Goal: Task Accomplishment & Management: Manage account settings

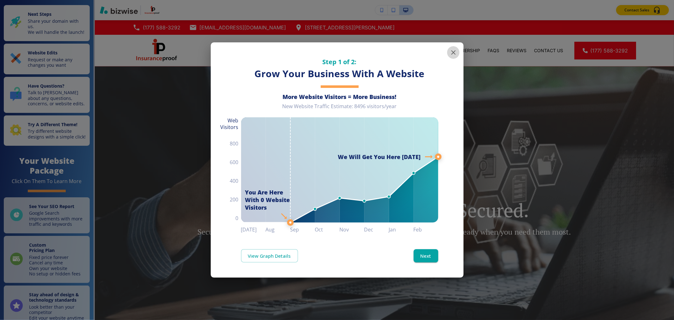
click at [450, 53] on icon "button" at bounding box center [453, 53] width 8 height 8
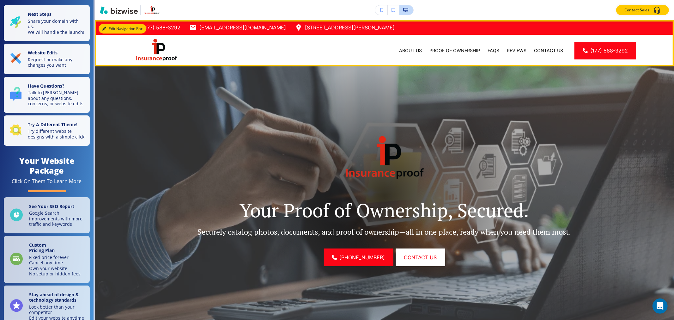
click at [108, 27] on button "Edit Navigation Bar" at bounding box center [123, 28] width 48 height 9
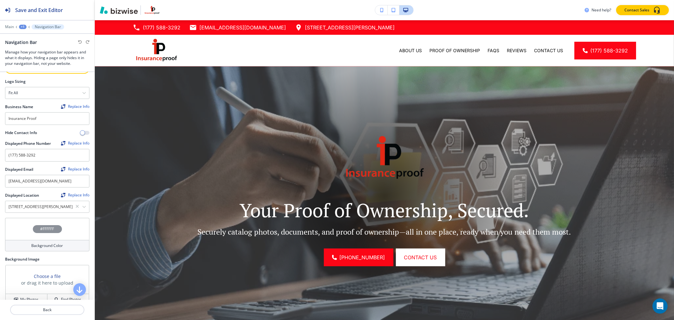
scroll to position [70, 0]
drag, startPoint x: 44, startPoint y: 155, endPoint x: 0, endPoint y: 155, distance: 44.2
click at [0, 155] on div "Crop Replace Logo Logo Sizing Fit all Fit all Fit to length Business Name Repla…" at bounding box center [47, 110] width 94 height 217
paste input "7753317441"
drag, startPoint x: 16, startPoint y: 154, endPoint x: 27, endPoint y: 155, distance: 10.8
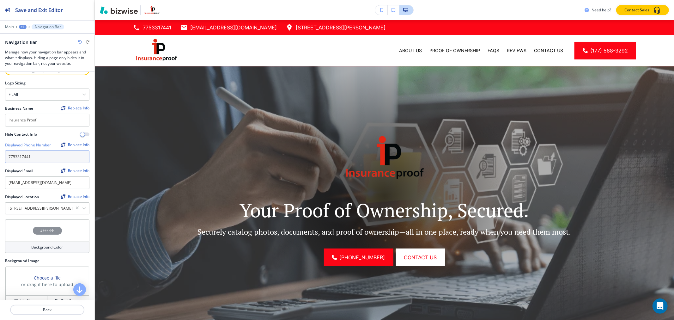
click at [16, 154] on input "7753317441" at bounding box center [47, 156] width 84 height 13
click at [22, 154] on input "[PHONE_NUMBER]" at bounding box center [47, 156] width 84 height 13
click at [24, 155] on input "[PHONE_NUMBER]" at bounding box center [47, 156] width 84 height 13
click at [17, 155] on input "[PHONE_NUMBER]" at bounding box center [47, 156] width 84 height 13
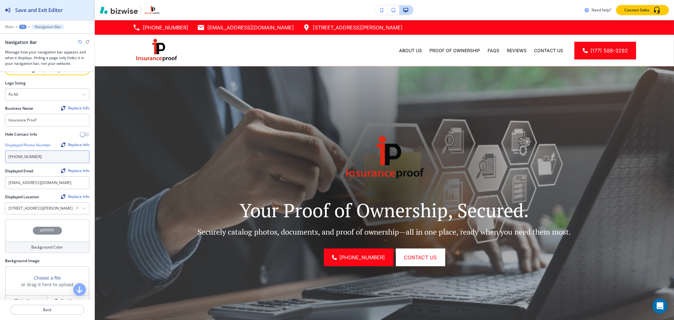
type input "[PHONE_NUMBER]"
click at [37, 13] on h2 "Save and Exit Editor" at bounding box center [39, 10] width 48 height 8
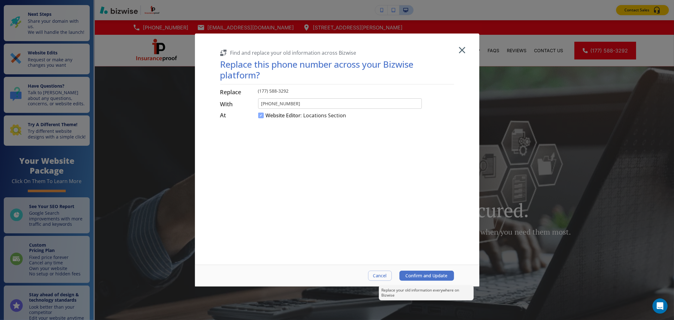
click at [421, 276] on span "Confirm and Update" at bounding box center [427, 275] width 42 height 5
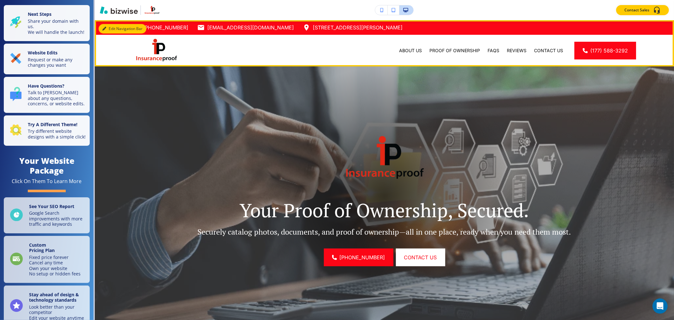
drag, startPoint x: 109, startPoint y: 27, endPoint x: 111, endPoint y: 30, distance: 3.4
click at [109, 27] on button "Edit Navigation Bar" at bounding box center [123, 28] width 48 height 9
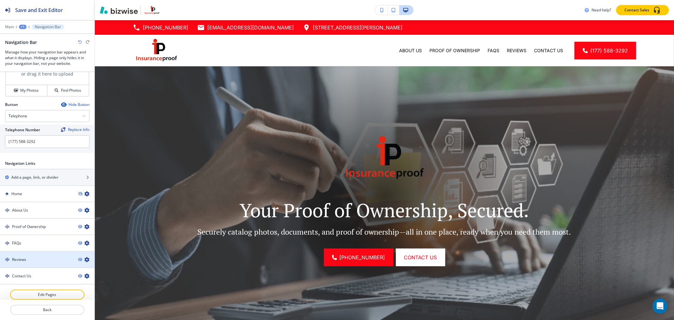
scroll to position [281, 0]
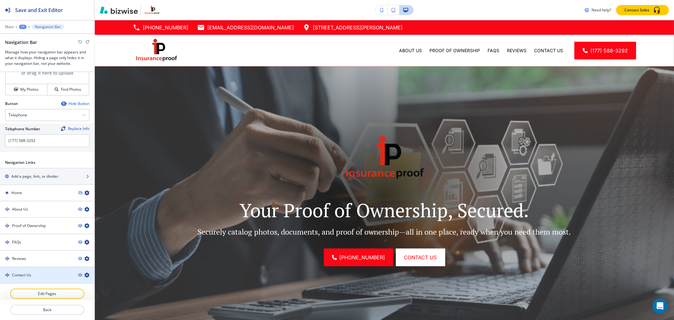
click at [30, 267] on div at bounding box center [47, 269] width 94 height 5
click at [29, 272] on h4 "Contact Us" at bounding box center [21, 275] width 19 height 6
drag, startPoint x: 41, startPoint y: 141, endPoint x: 0, endPoint y: 135, distance: 41.2
click at [0, 135] on div "Telephone Number Replace Info [PHONE_NUMBER]" at bounding box center [47, 137] width 94 height 28
paste input "7753317441"
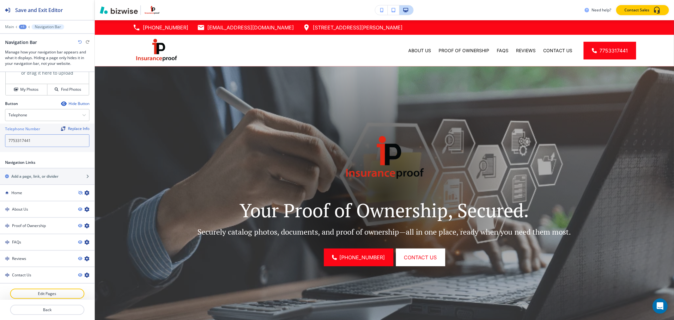
click at [14, 137] on input "7753317441" at bounding box center [47, 140] width 84 height 13
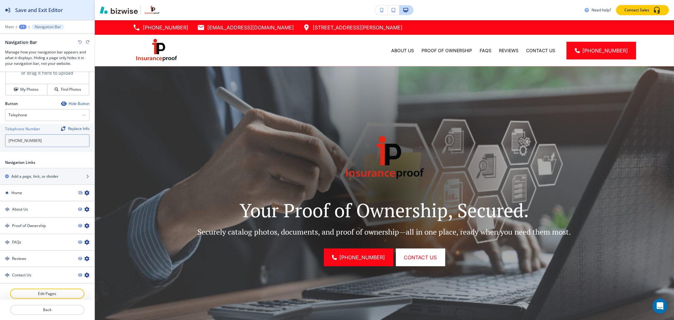
type input "[PHONE_NUMBER]"
click at [48, 12] on h2 "Save and Exit Editor" at bounding box center [39, 10] width 48 height 8
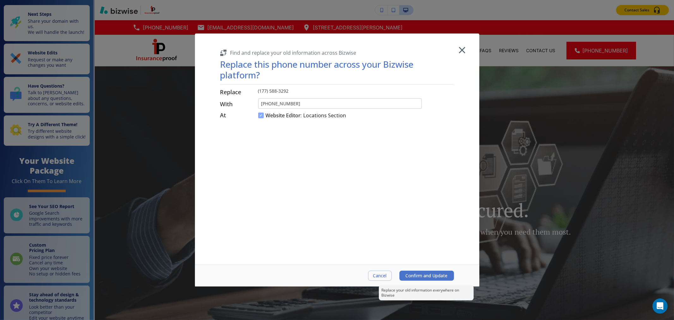
click at [420, 276] on span "Confirm and Update" at bounding box center [427, 275] width 42 height 5
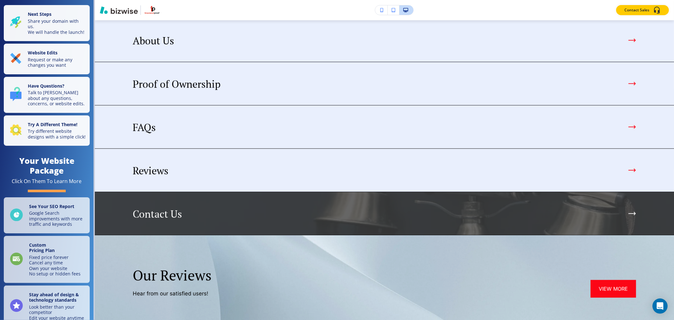
scroll to position [1263, 0]
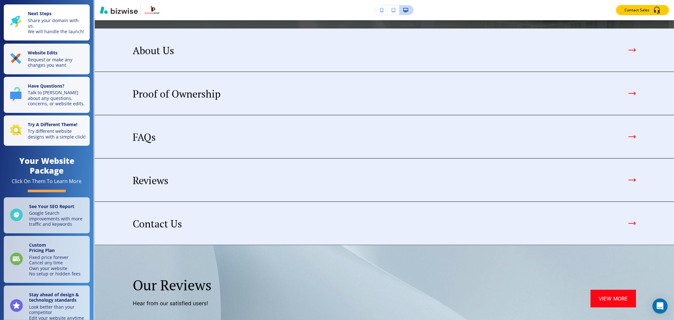
click at [54, 15] on p "Next Steps" at bounding box center [57, 14] width 58 height 7
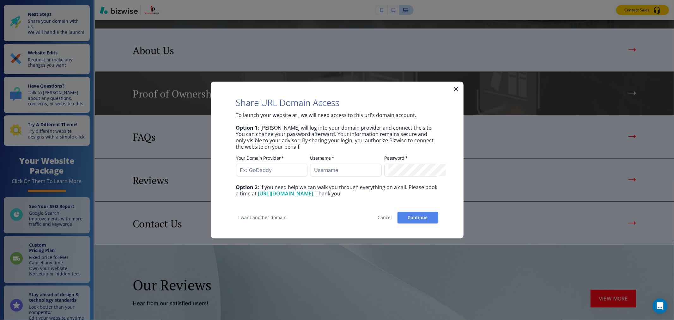
click at [454, 90] on icon "button" at bounding box center [456, 89] width 4 height 4
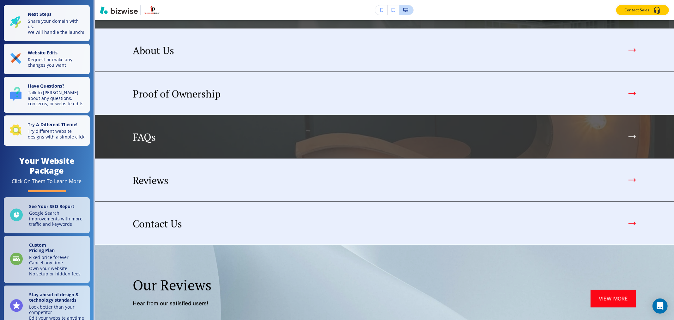
scroll to position [281, 0]
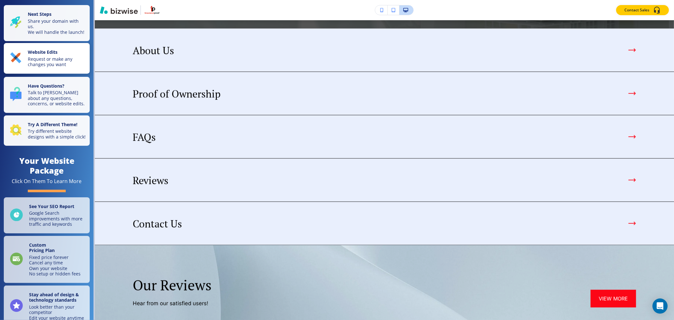
click at [52, 66] on p "Request or make any changes you want" at bounding box center [57, 61] width 58 height 11
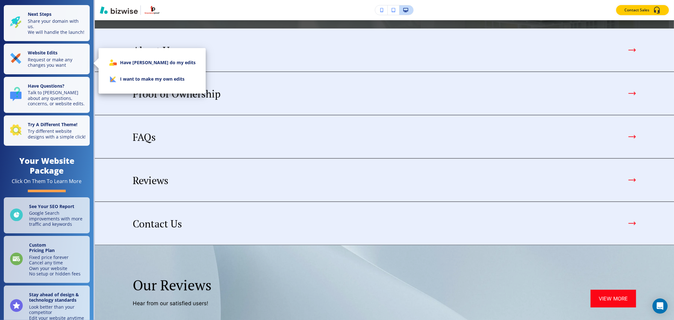
click at [125, 81] on li "I want to make my own edits" at bounding box center [152, 79] width 97 height 16
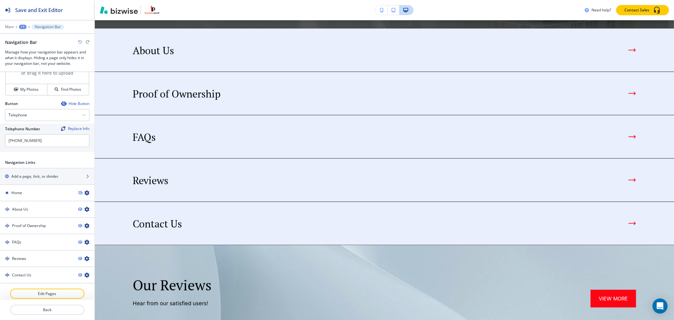
click at [11, 21] on div at bounding box center [47, 23] width 94 height 4
click at [9, 27] on p "Main" at bounding box center [9, 27] width 9 height 4
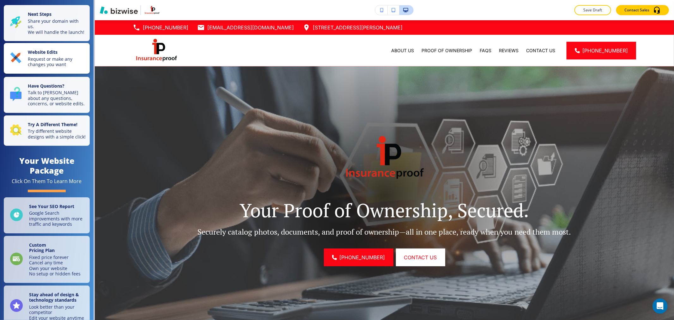
click at [55, 55] on strong "Website Edits" at bounding box center [43, 52] width 30 height 6
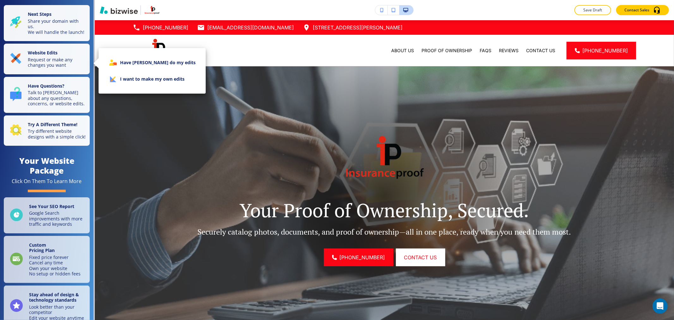
click at [144, 87] on li "I want to make my own edits" at bounding box center [152, 79] width 97 height 16
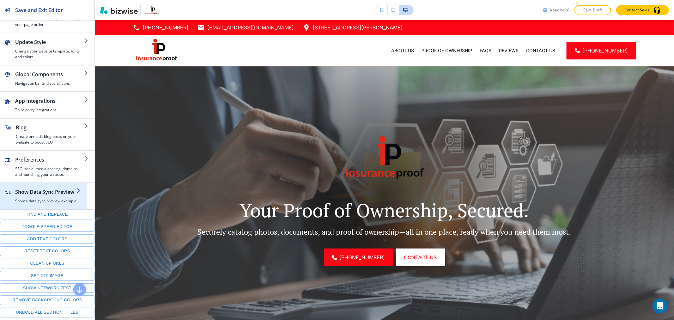
scroll to position [30, 0]
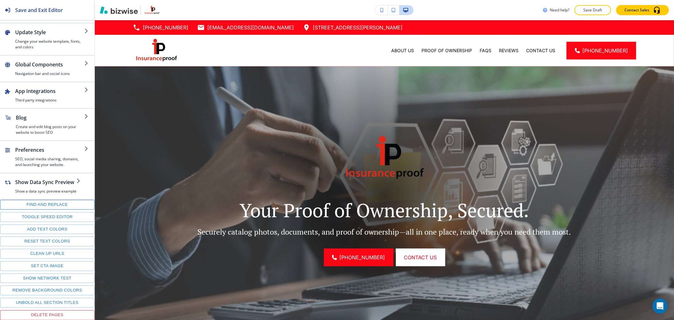
click at [45, 200] on button "Find and replace" at bounding box center [47, 205] width 94 height 10
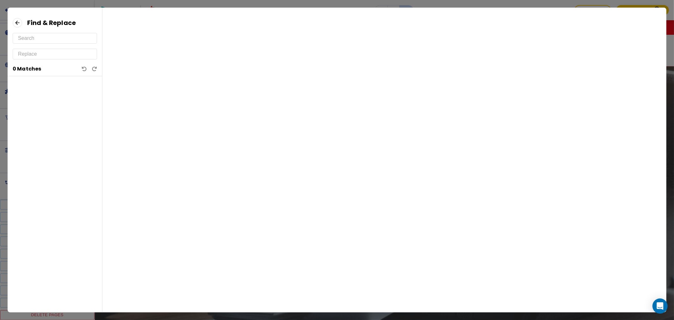
click at [40, 37] on input "text" at bounding box center [55, 38] width 74 height 10
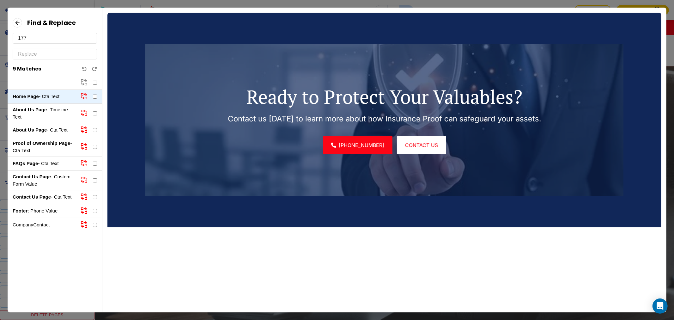
type input "177"
click at [43, 115] on p "About Us Page - Timeline Text" at bounding box center [44, 113] width 63 height 14
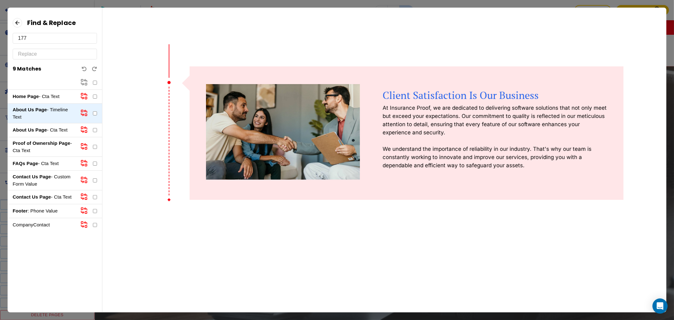
click at [46, 127] on p "About Us Page - Cta Text" at bounding box center [44, 129] width 63 height 7
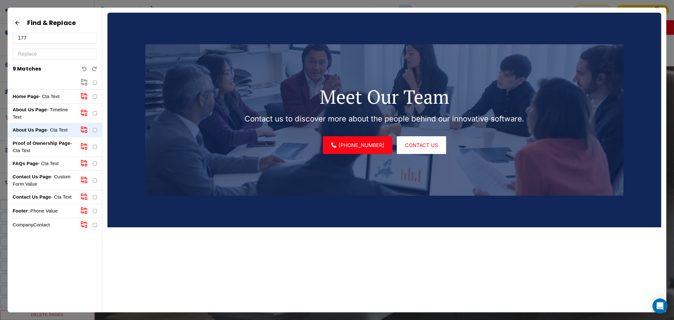
click at [45, 145] on strong "Proof of Ownership Page" at bounding box center [41, 142] width 57 height 5
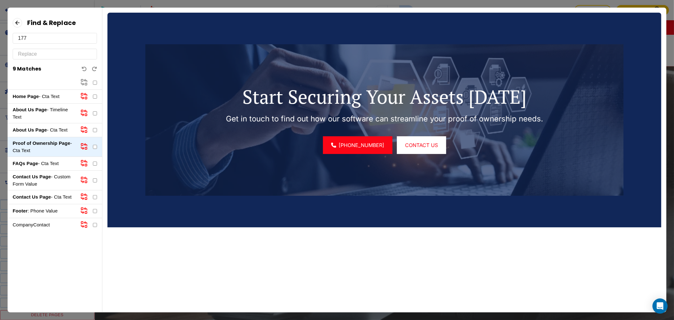
click at [46, 162] on p "FAQs Page - Cta Text" at bounding box center [44, 163] width 63 height 7
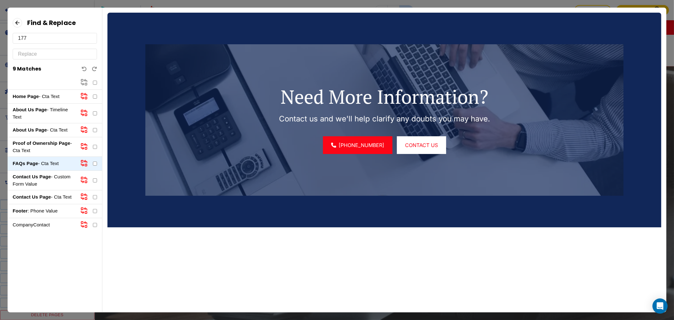
click at [48, 181] on p "Contact Us Page - Custom Form Value" at bounding box center [44, 180] width 63 height 14
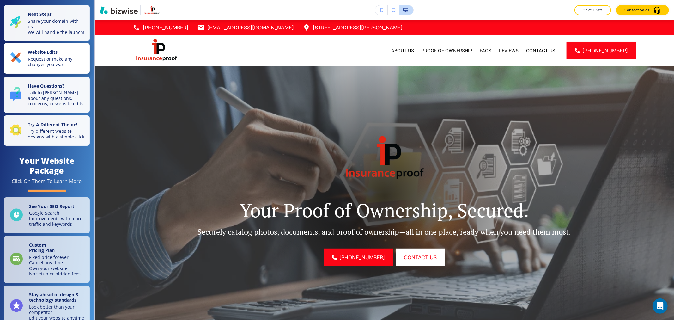
click at [60, 67] on p "Request or make any changes you want" at bounding box center [57, 61] width 58 height 11
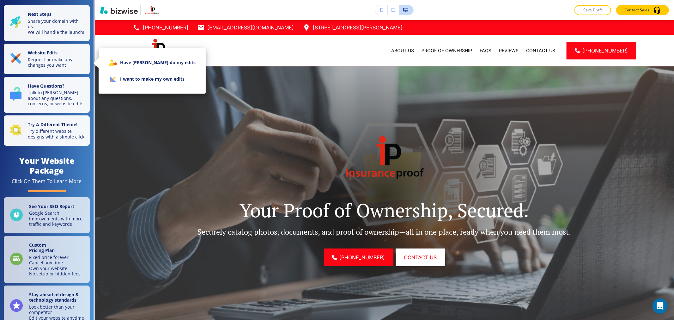
click at [136, 73] on li "I want to make my own edits" at bounding box center [152, 79] width 97 height 16
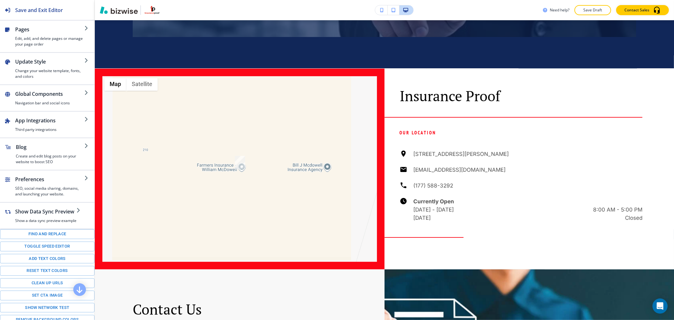
scroll to position [2022, 0]
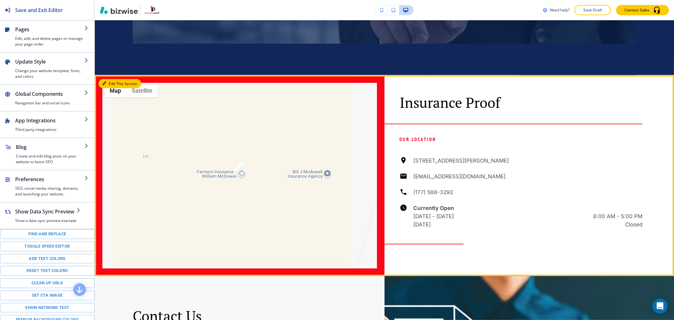
click at [103, 81] on icon "button" at bounding box center [104, 83] width 4 height 4
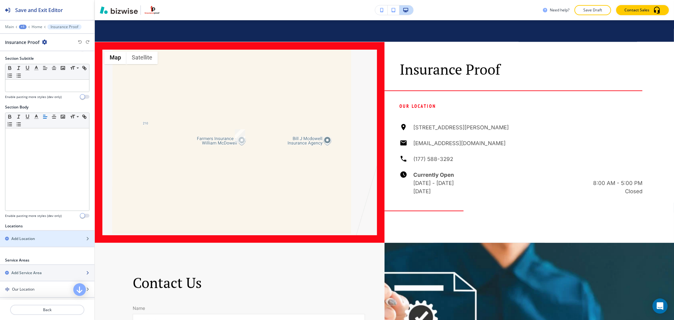
scroll to position [122, 0]
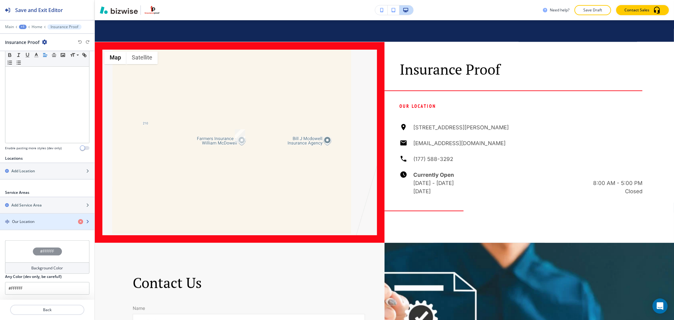
click at [27, 219] on h4 "Our Location" at bounding box center [23, 222] width 22 height 6
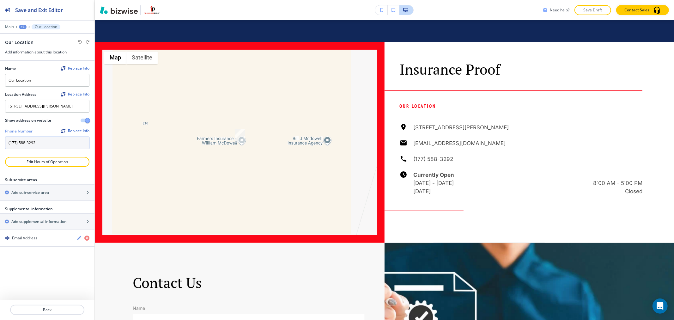
drag, startPoint x: 39, startPoint y: 152, endPoint x: 4, endPoint y: 152, distance: 34.1
click at [4, 152] on div "Name Replace Info Our Location Location Address Replace Info 1023 Rock Blvd ste…" at bounding box center [47, 109] width 94 height 96
paste input "775) 331-7441"
type input "[PHONE_NUMBER]"
click at [47, 5] on div "Save and Exit Editor" at bounding box center [31, 10] width 63 height 20
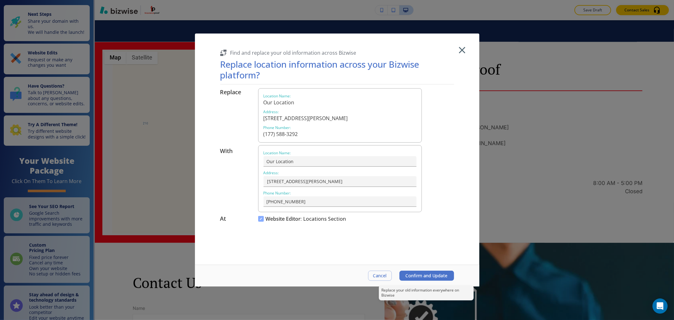
click at [438, 274] on span "Confirm and Update" at bounding box center [427, 275] width 42 height 5
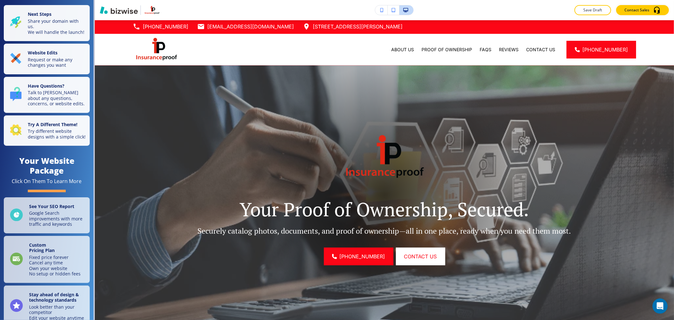
scroll to position [0, 0]
